Goal: Task Accomplishment & Management: Manage account settings

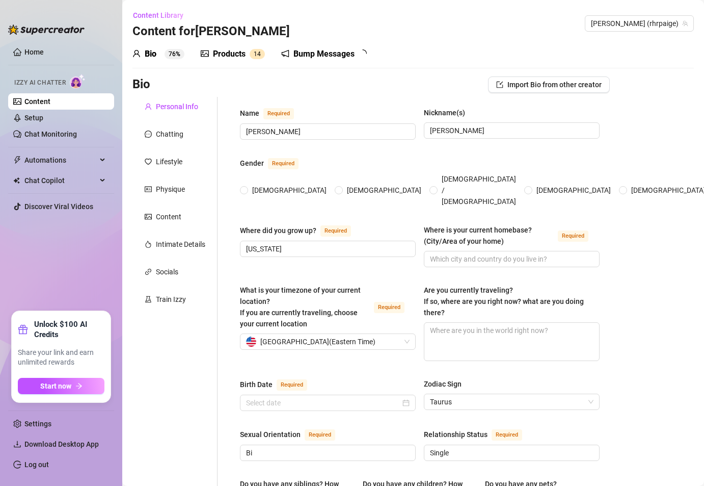
radio input "true"
type input "[DATE]"
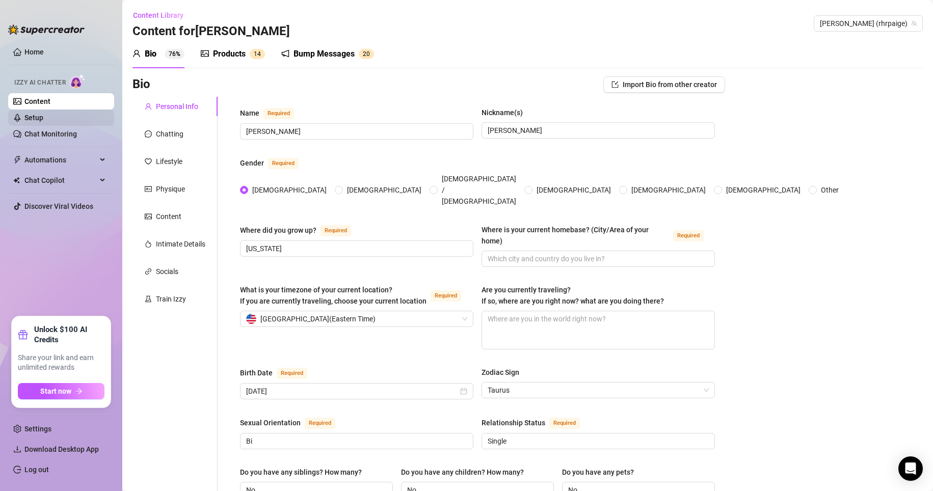
click at [43, 122] on link "Setup" at bounding box center [33, 118] width 19 height 8
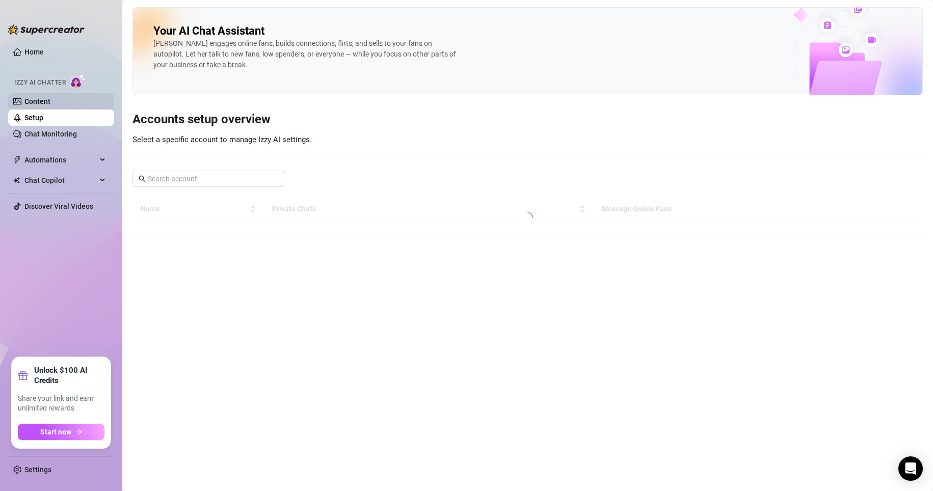
click at [50, 101] on link "Content" at bounding box center [37, 101] width 26 height 8
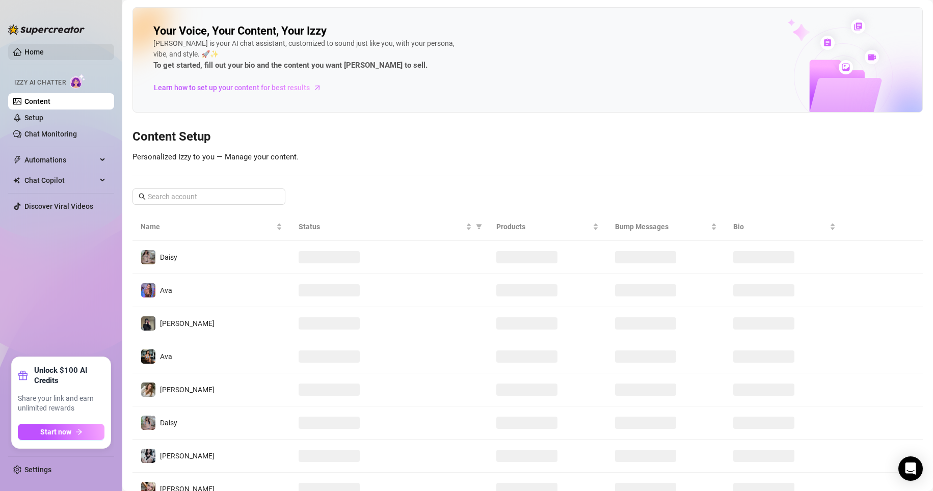
click at [44, 53] on link "Home" at bounding box center [33, 52] width 19 height 8
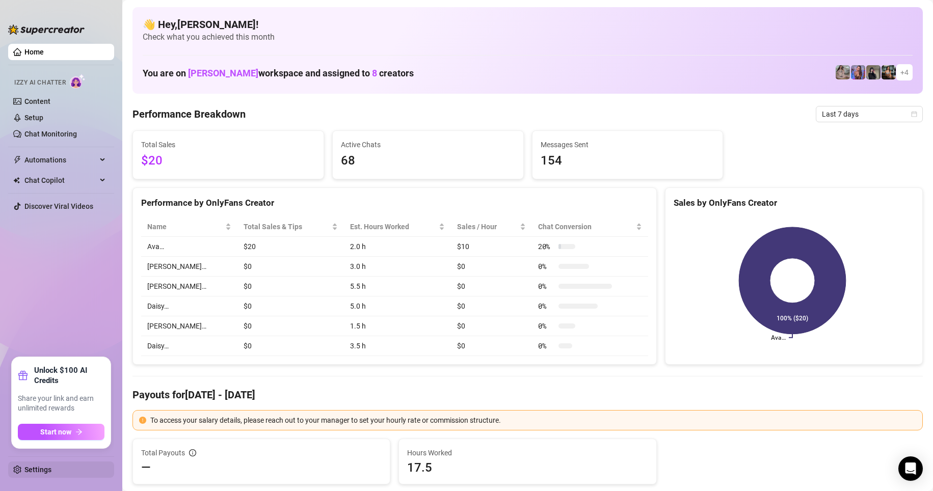
click at [51, 470] on link "Settings" at bounding box center [37, 470] width 27 height 8
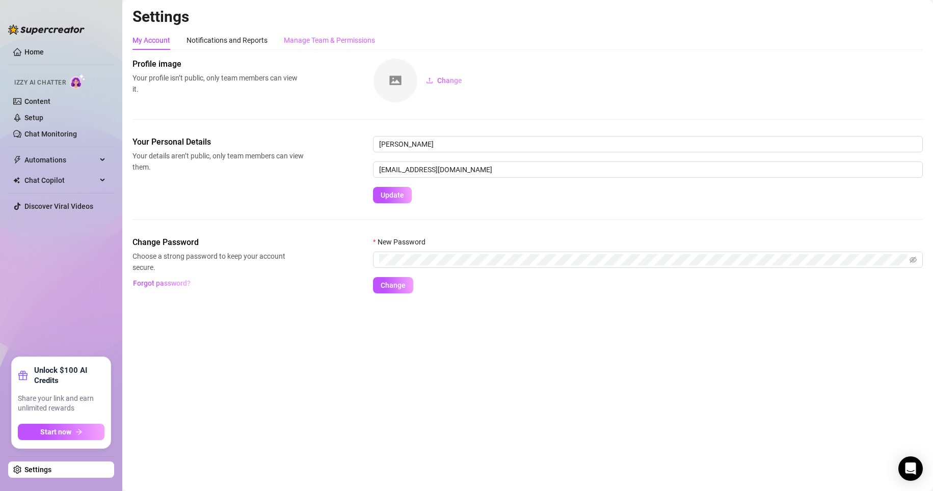
click at [332, 33] on div "Manage Team & Permissions" at bounding box center [329, 40] width 91 height 19
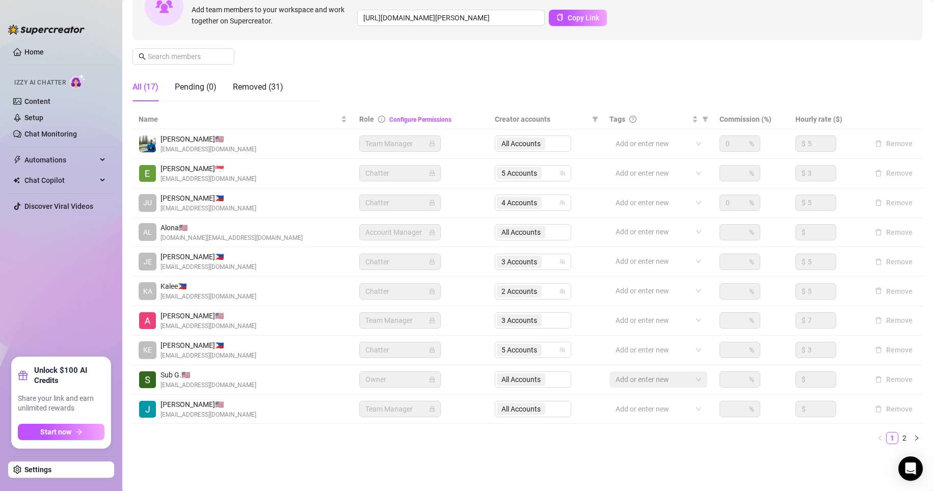
scroll to position [123, 0]
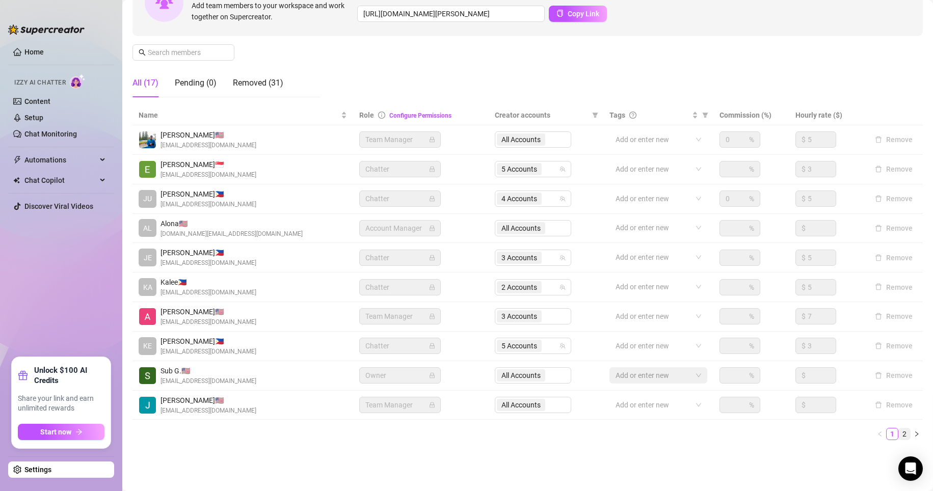
click at [704, 435] on link "2" at bounding box center [904, 433] width 11 height 11
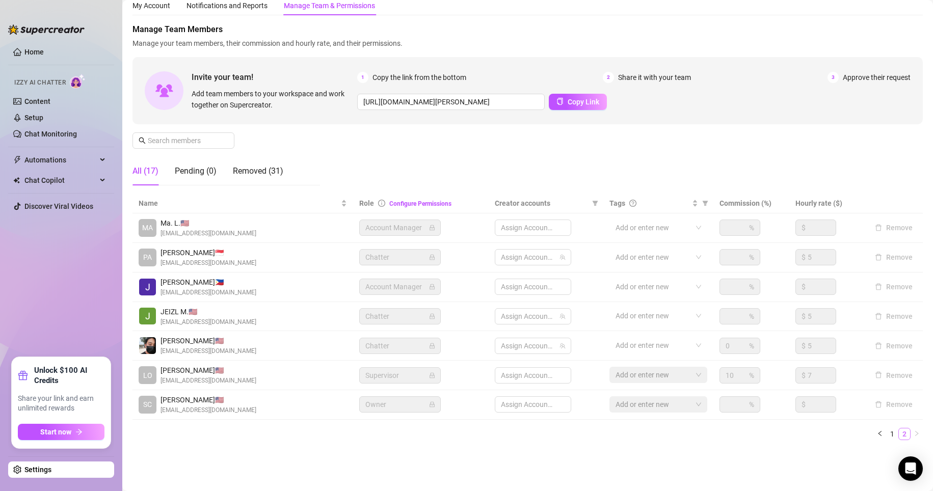
scroll to position [35, 0]
click at [704, 438] on link "1" at bounding box center [892, 433] width 11 height 11
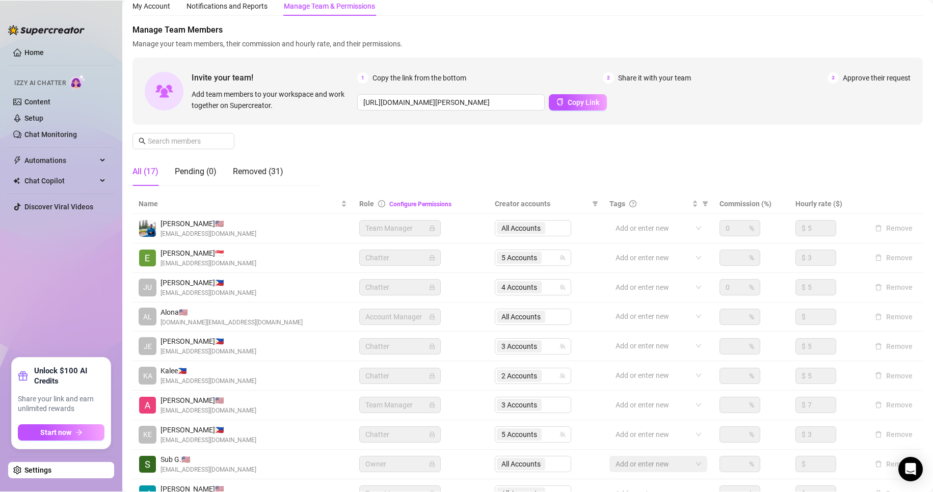
scroll to position [123, 0]
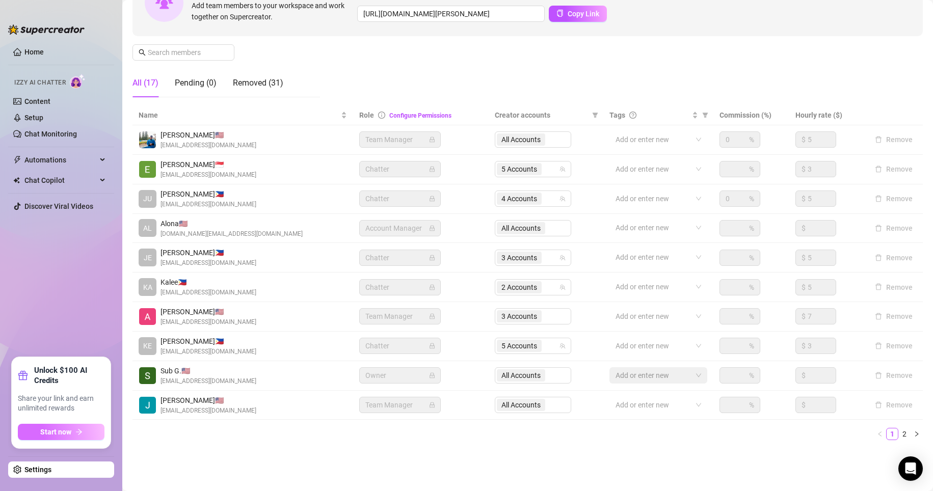
click at [71, 429] on button "Start now" at bounding box center [61, 432] width 87 height 16
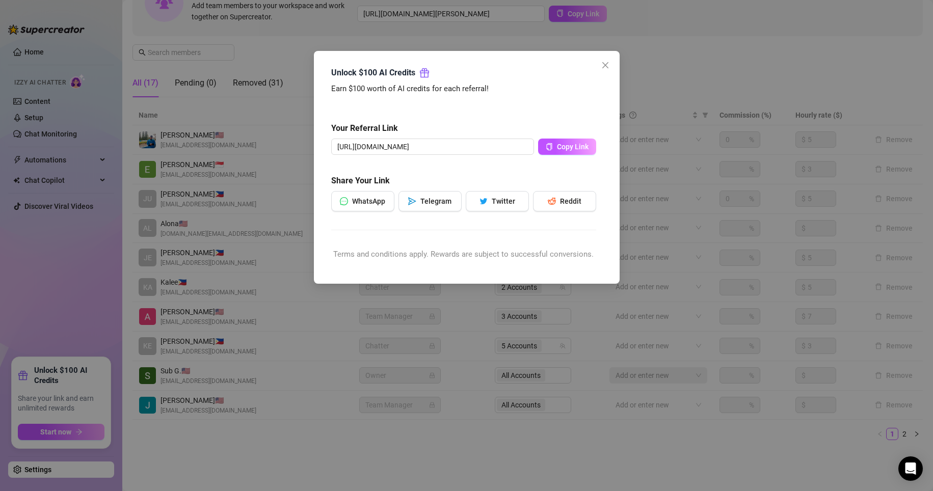
click at [599, 73] on div "Unlock $100 AI Credits Earn $100 worth of AI credits for each referral! Your Re…" at bounding box center [466, 167] width 271 height 202
click at [608, 61] on icon "close" at bounding box center [605, 65] width 8 height 8
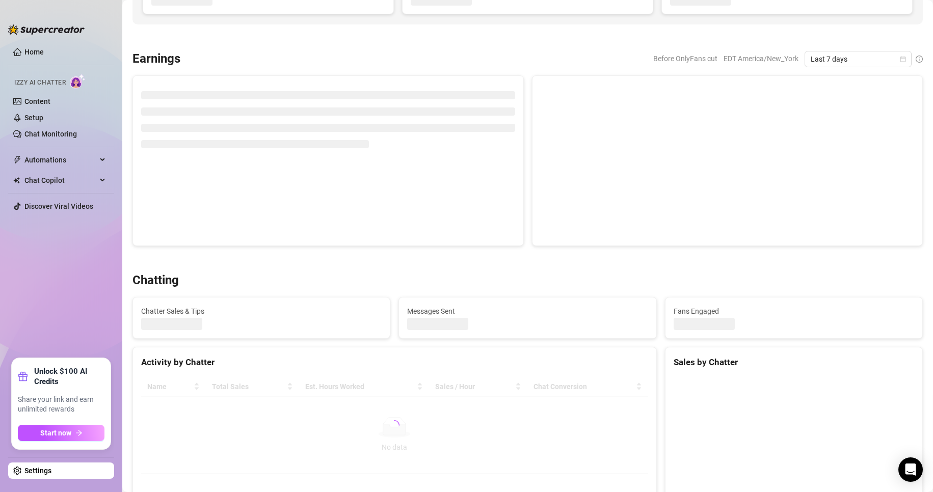
scroll to position [122, 0]
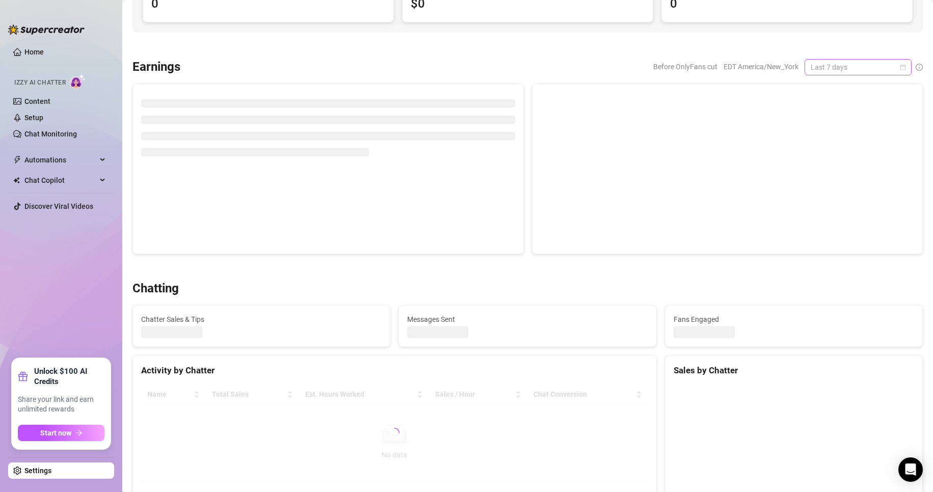
click at [704, 62] on span "Last 7 days" at bounding box center [858, 67] width 95 height 15
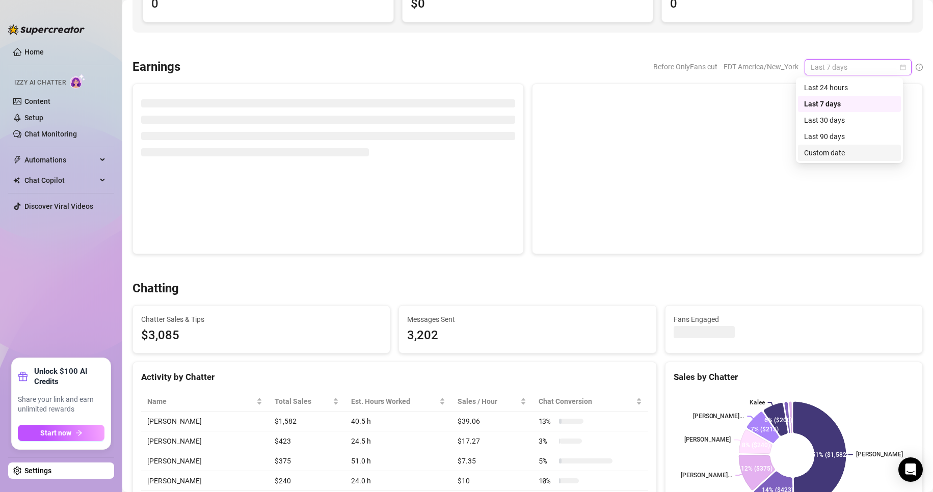
click at [704, 156] on div "Custom date" at bounding box center [849, 152] width 91 height 11
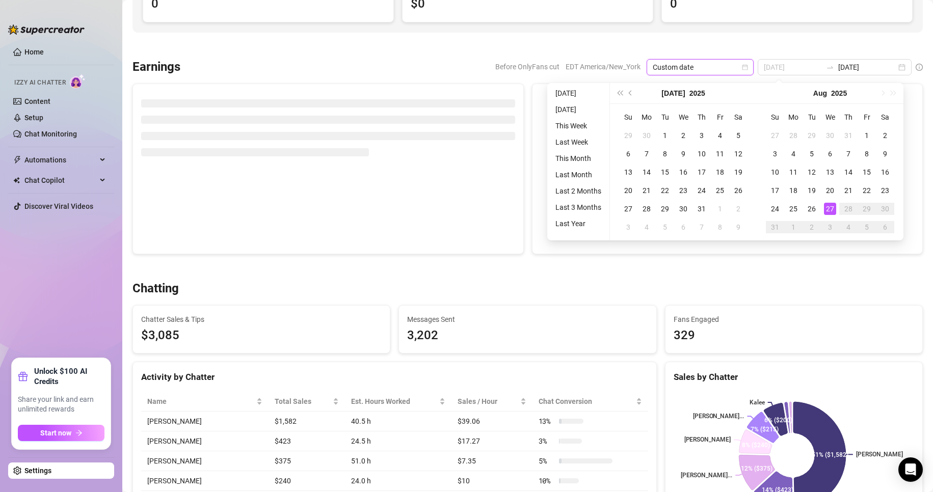
type input "2025-08-27"
click at [704, 208] on div "27" at bounding box center [830, 209] width 12 height 12
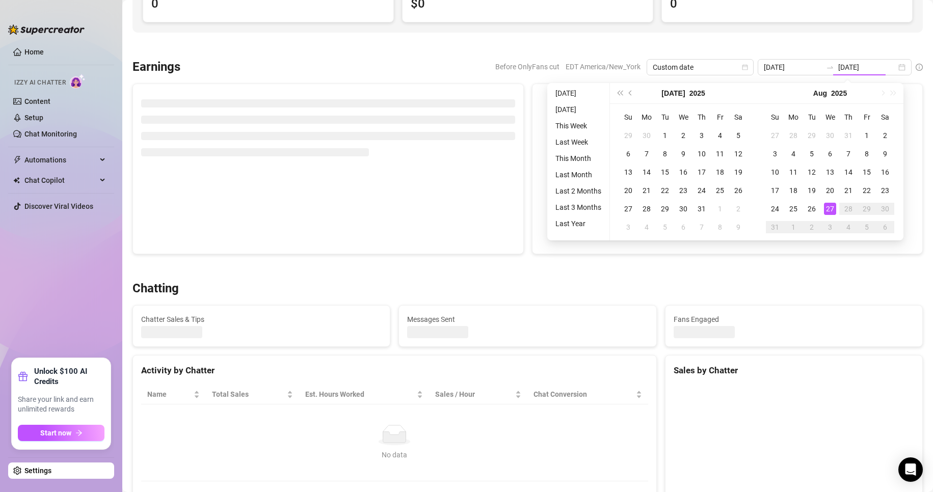
type input "2025-08-27"
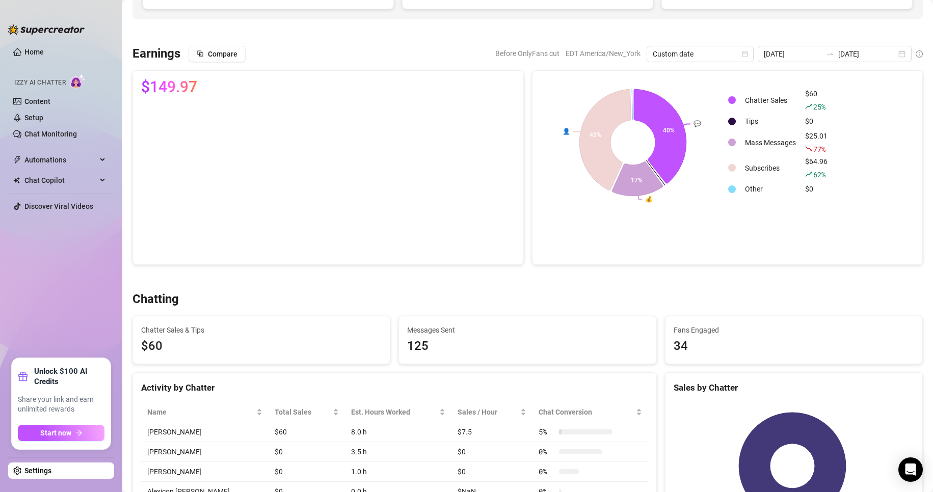
scroll to position [134, 0]
click at [704, 57] on div "2025-08-27 2025-08-27" at bounding box center [835, 55] width 154 height 16
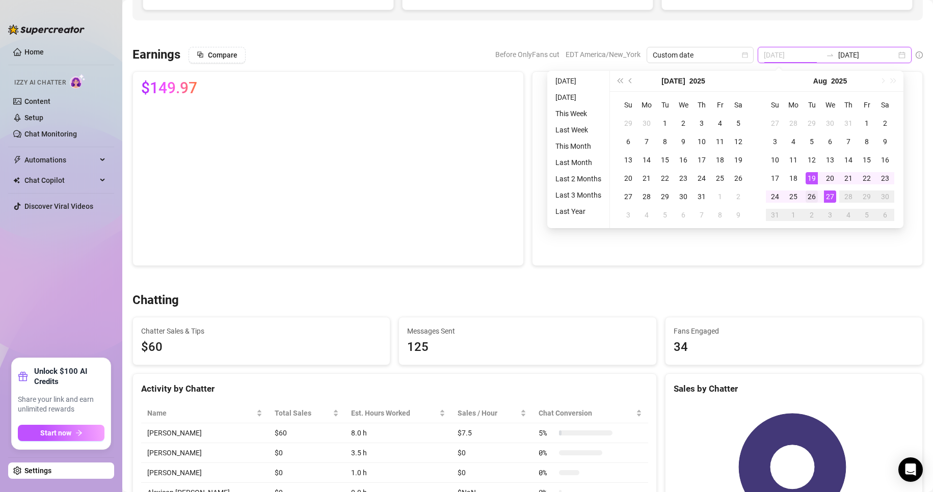
type input "2025-08-26"
click at [704, 194] on div "26" at bounding box center [812, 197] width 12 height 12
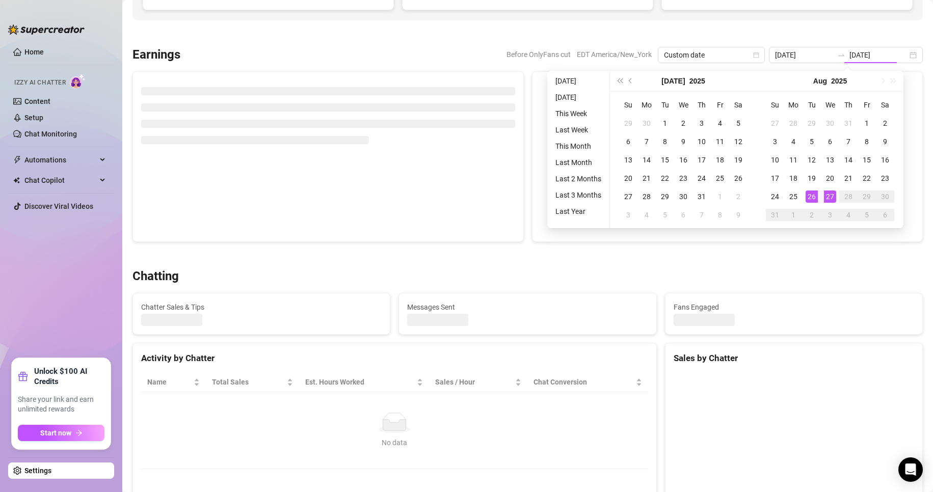
type input "2025-08-26"
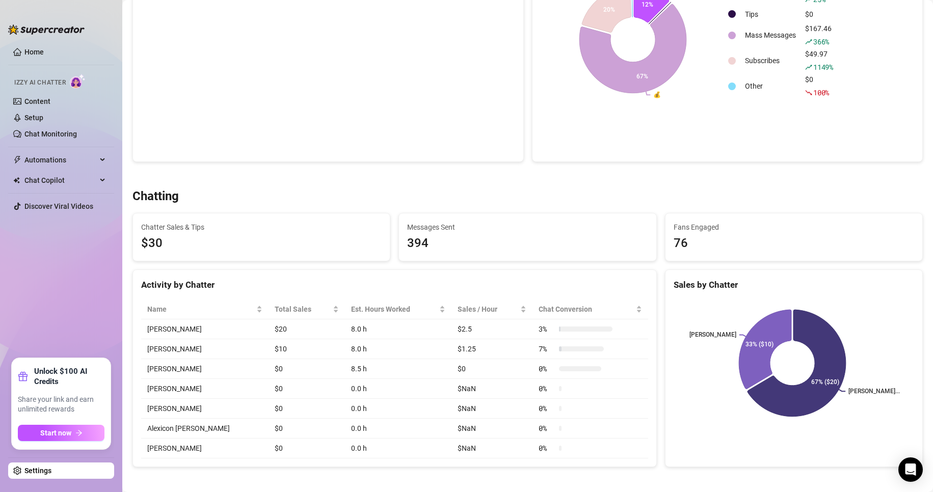
scroll to position [0, 0]
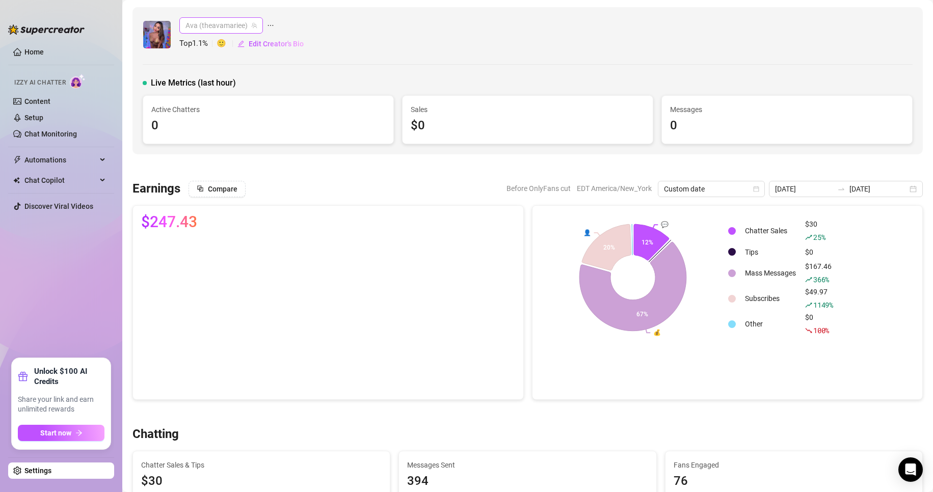
click at [200, 21] on span "Ava (theavamariee)" at bounding box center [220, 25] width 71 height 15
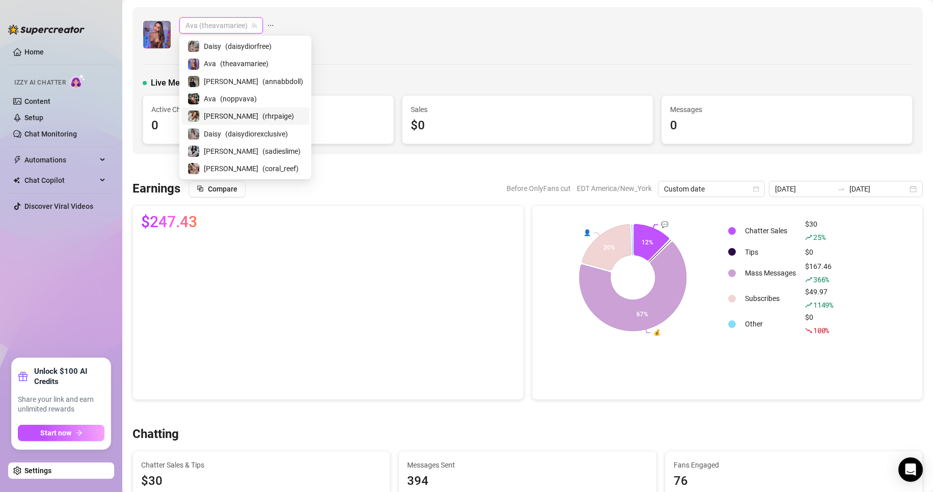
click at [262, 120] on span "( rhrpaige )" at bounding box center [278, 116] width 32 height 11
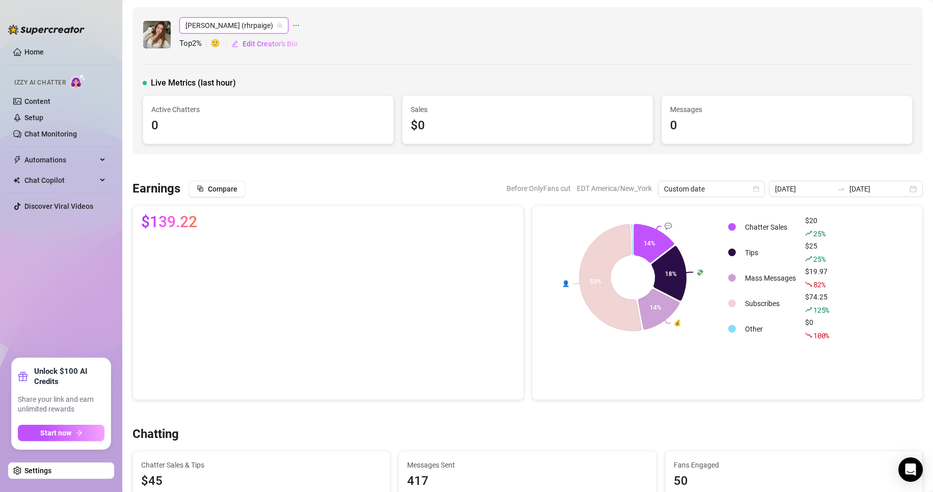
click at [228, 30] on span "[PERSON_NAME] (rhrpaige)" at bounding box center [233, 25] width 97 height 15
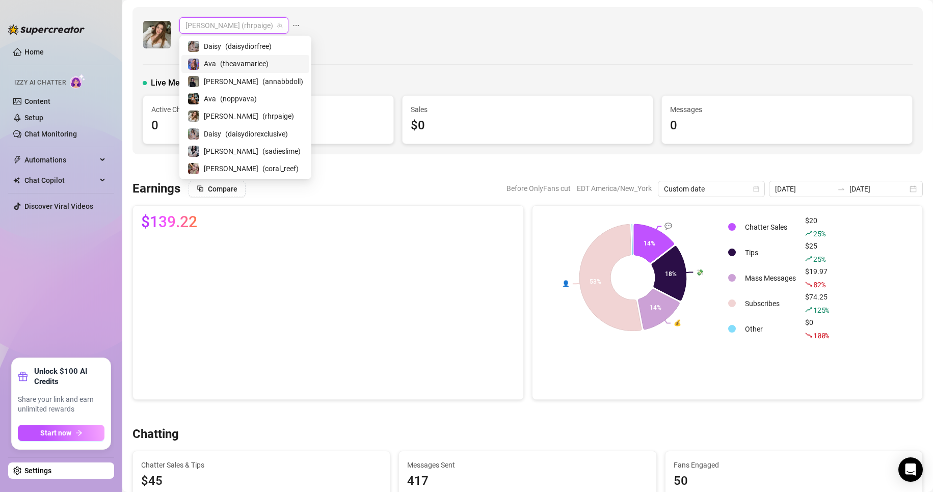
click at [218, 70] on div "Ava ( theavamariee )" at bounding box center [245, 63] width 128 height 17
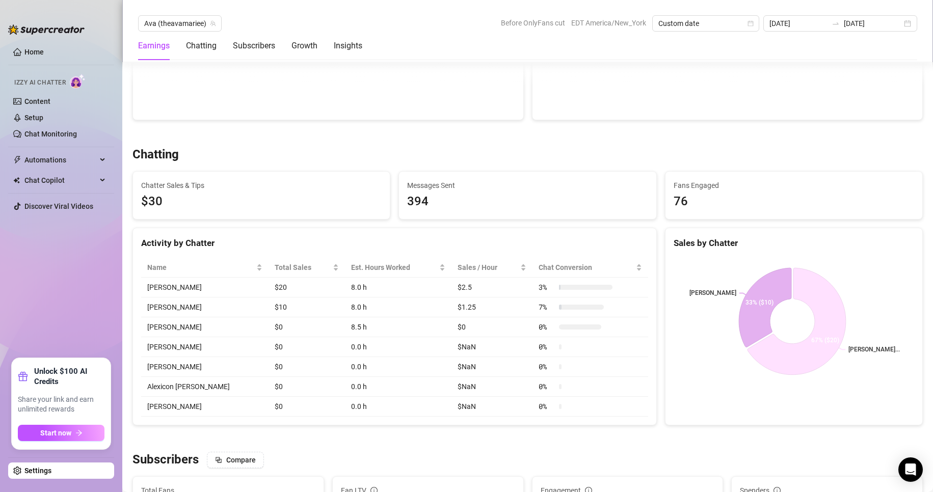
scroll to position [277, 0]
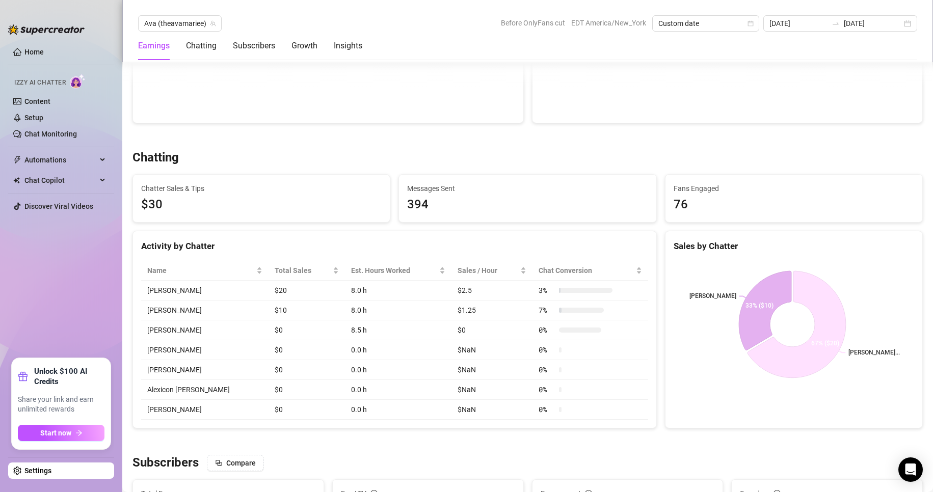
click at [51, 467] on link "Settings" at bounding box center [37, 471] width 27 height 8
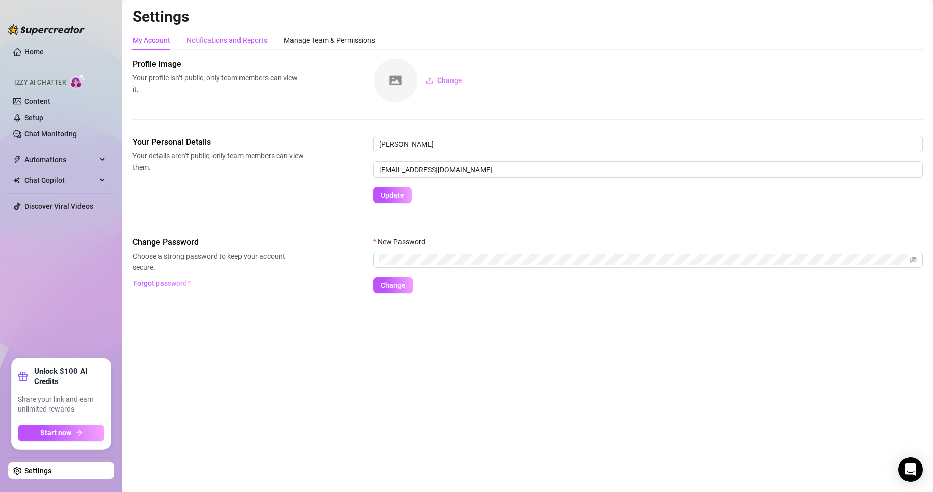
click at [222, 44] on div "Notifications and Reports" at bounding box center [226, 40] width 81 height 11
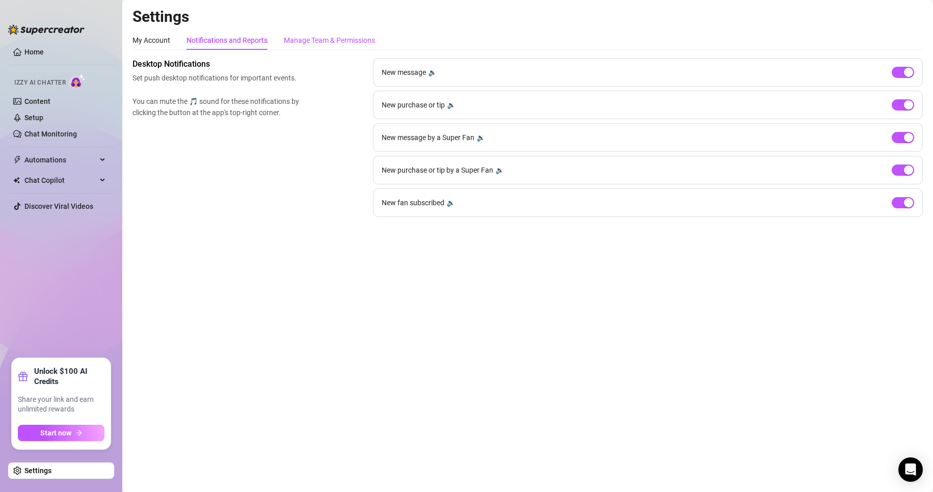
click at [331, 44] on div "Manage Team & Permissions" at bounding box center [329, 40] width 91 height 11
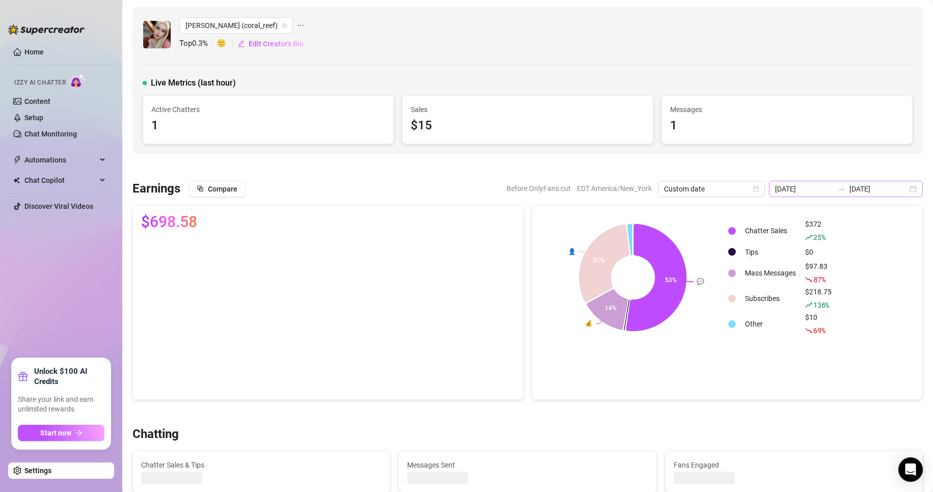
click at [704, 185] on div "2025-08-26 2025-08-26" at bounding box center [846, 189] width 154 height 16
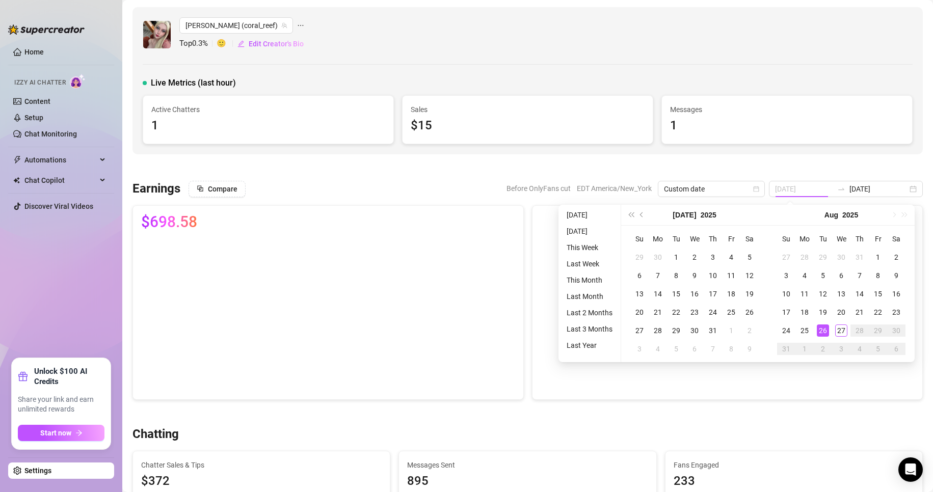
click at [704, 328] on div "26" at bounding box center [823, 331] width 12 height 12
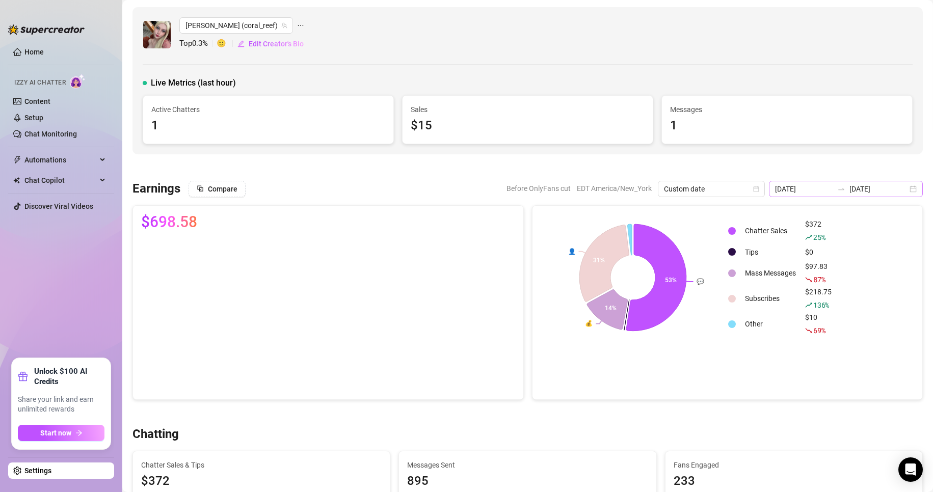
click at [704, 192] on div "2025-08-26 2025-08-26" at bounding box center [846, 189] width 154 height 16
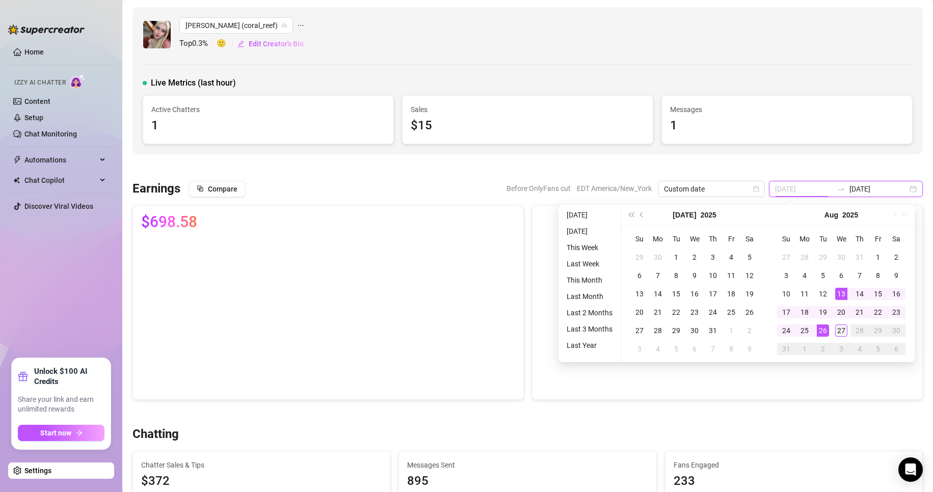
type input "2025-08-27"
click at [704, 334] on div "27" at bounding box center [841, 331] width 12 height 12
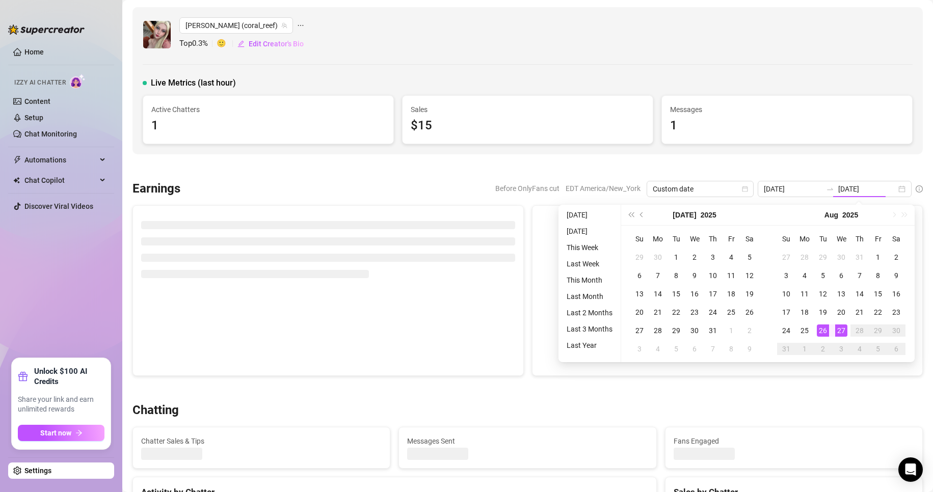
type input "2025-08-27"
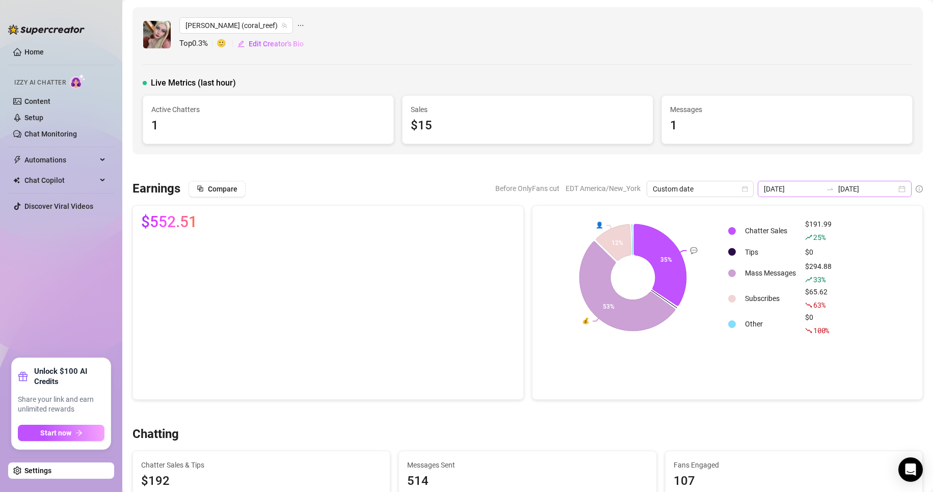
click at [704, 192] on div "2025-08-27 2025-08-27" at bounding box center [835, 189] width 154 height 16
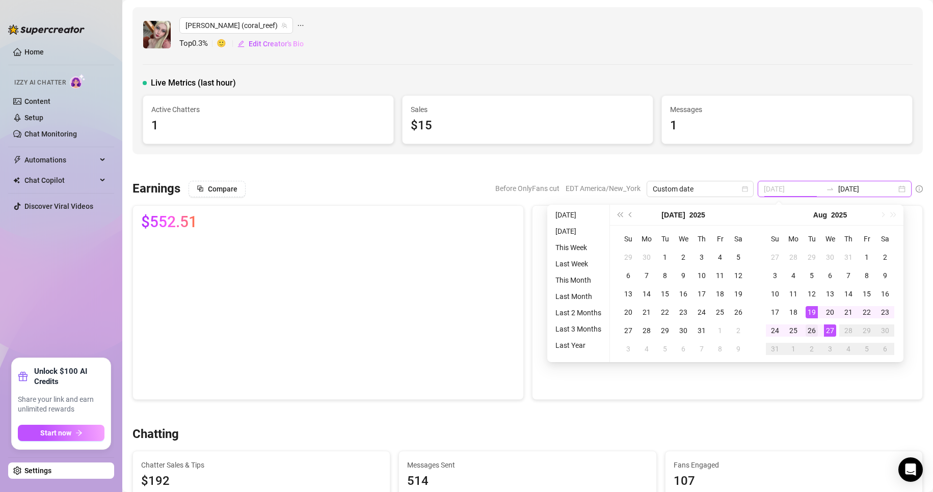
type input "2025-08-26"
click at [704, 332] on div "26" at bounding box center [812, 331] width 12 height 12
type input "2025-08-26"
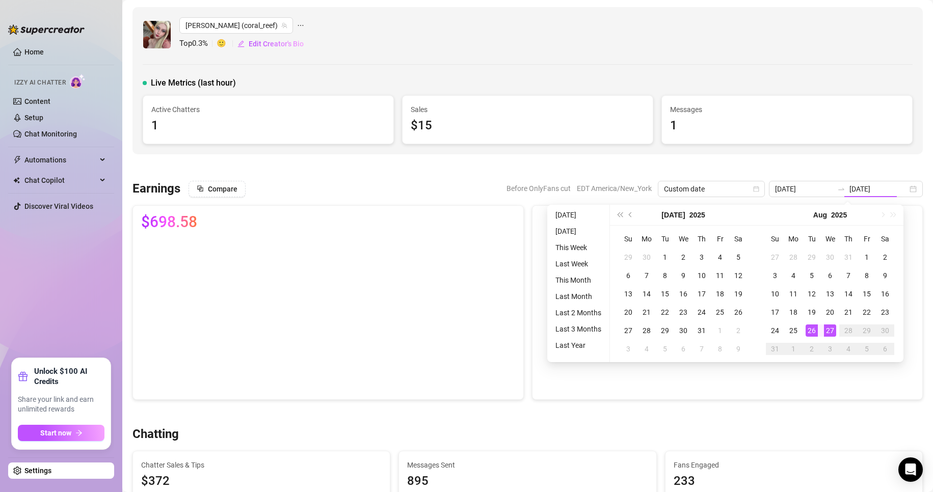
type input "2025-08-26"
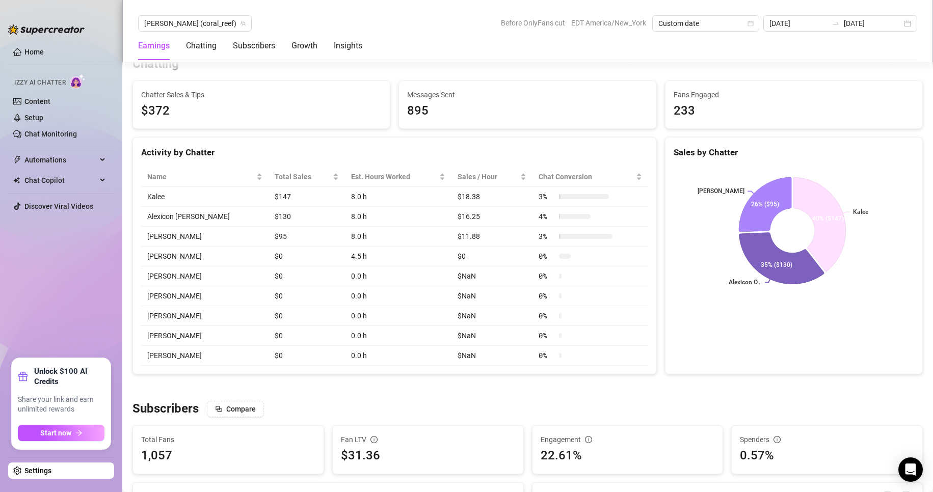
scroll to position [370, 0]
